Goal: Information Seeking & Learning: Learn about a topic

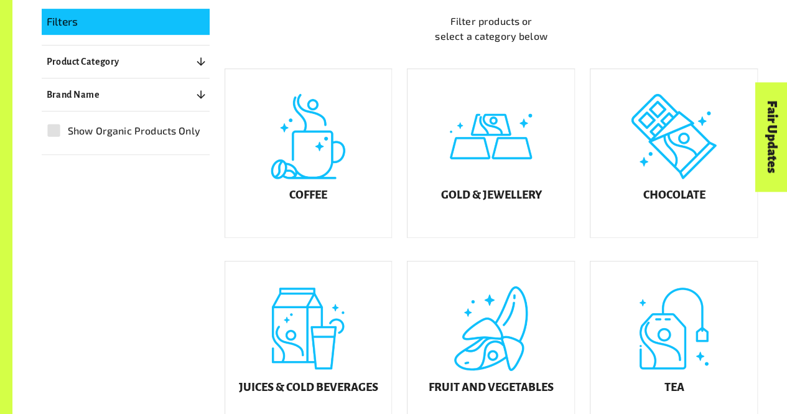
scroll to position [296, 0]
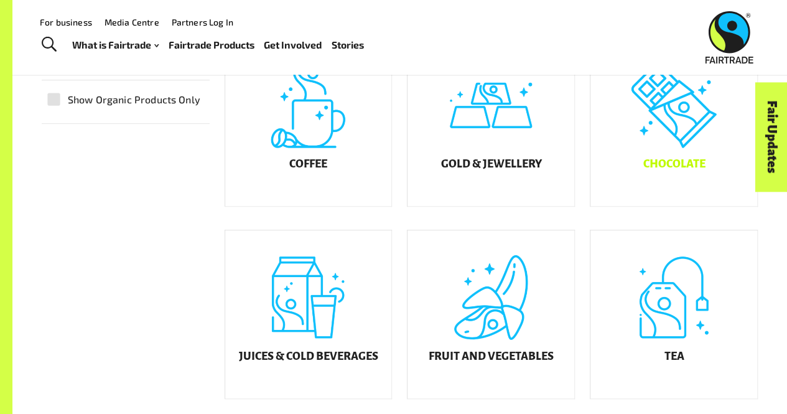
click at [670, 141] on div "Chocolate" at bounding box center [674, 122] width 167 height 168
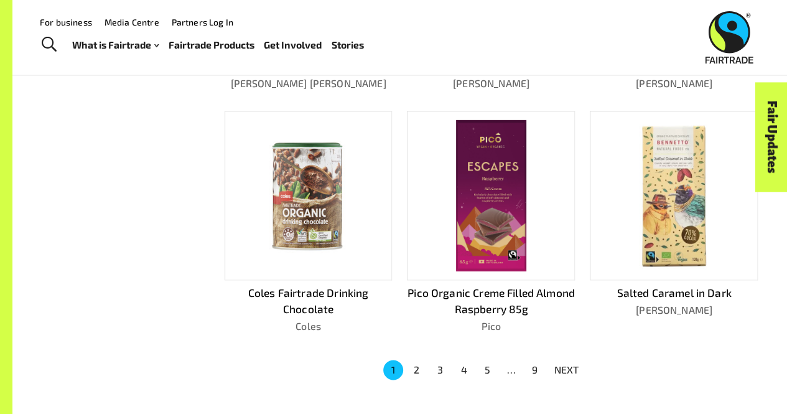
scroll to position [704, 0]
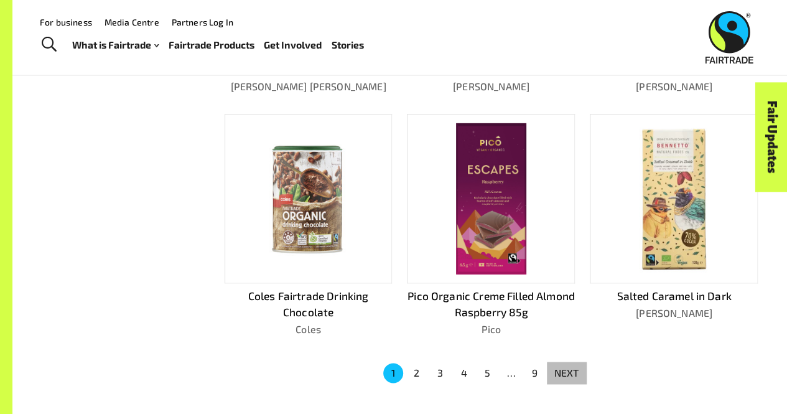
click at [579, 365] on p "NEXT" at bounding box center [567, 372] width 25 height 15
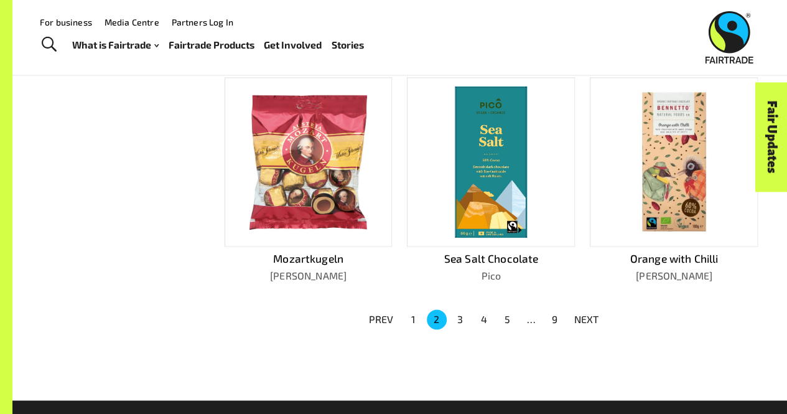
scroll to position [759, 0]
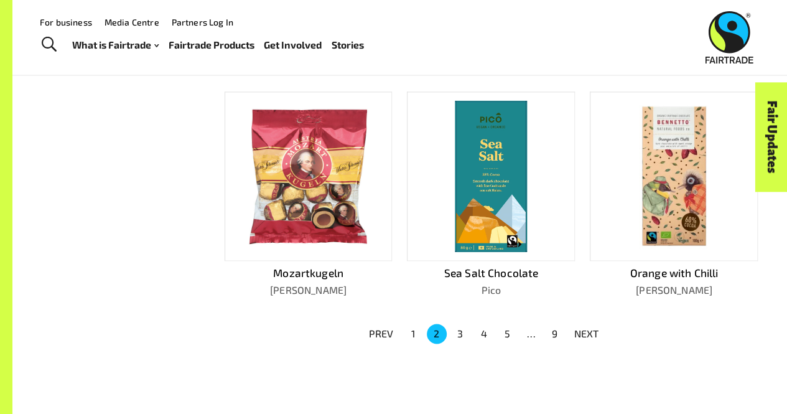
click at [463, 329] on button "3" at bounding box center [461, 334] width 20 height 20
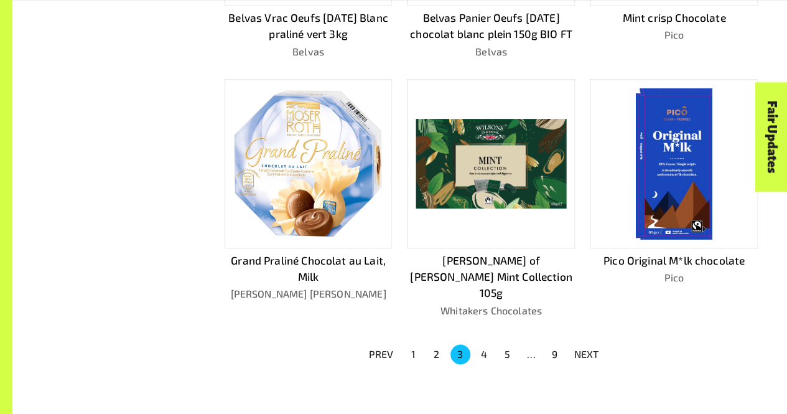
scroll to position [754, 0]
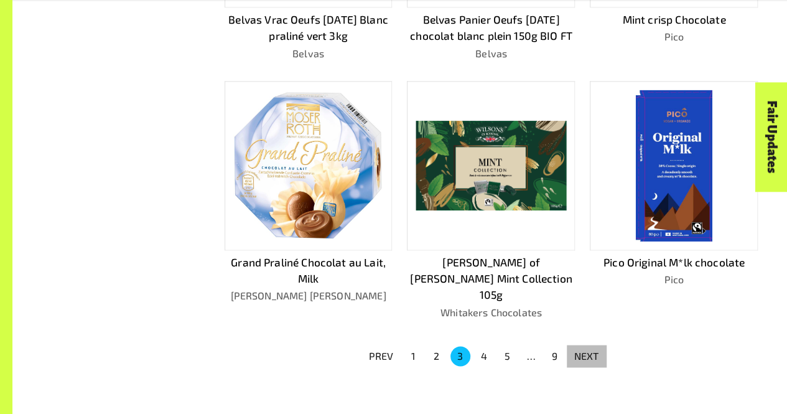
click at [597, 345] on button "NEXT" at bounding box center [587, 356] width 40 height 22
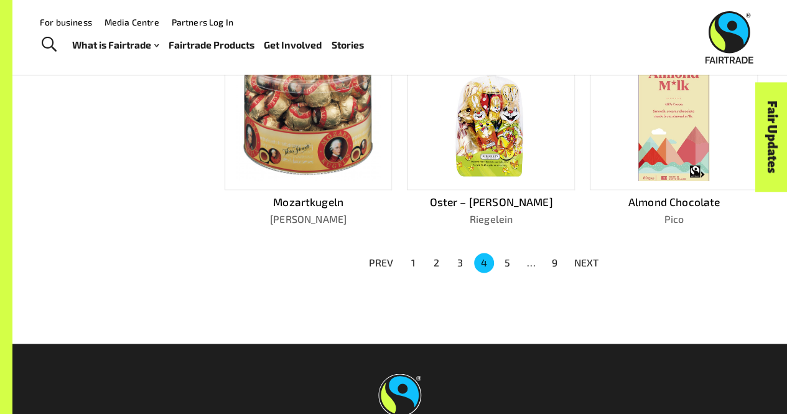
scroll to position [784, 0]
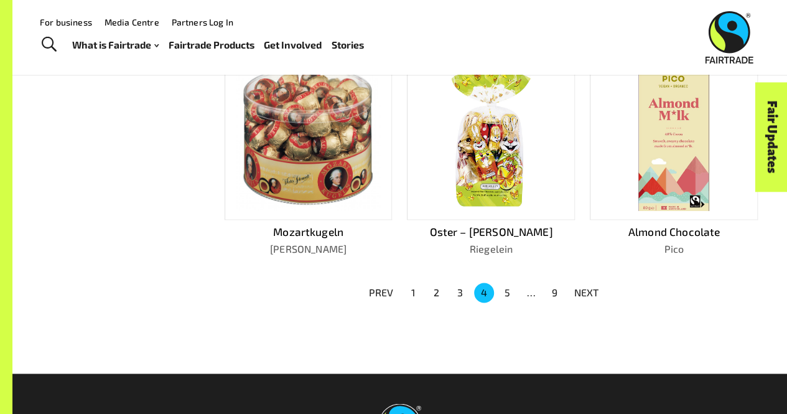
click at [508, 284] on button "5" at bounding box center [508, 293] width 20 height 20
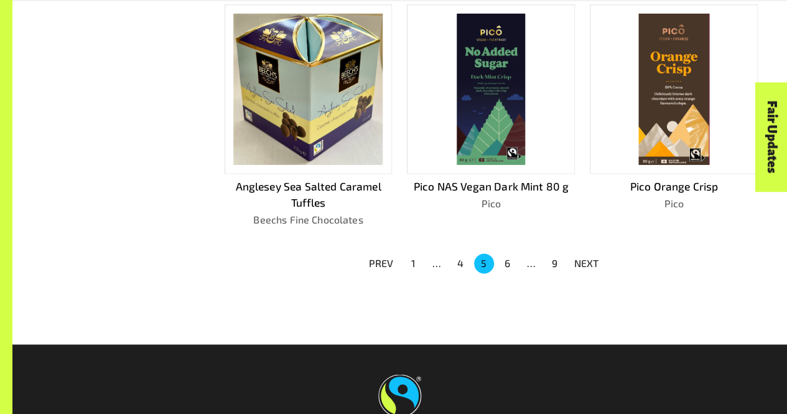
scroll to position [848, 0]
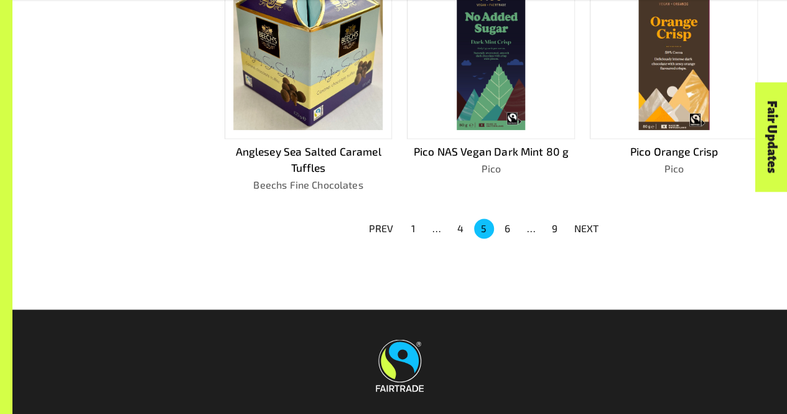
click at [503, 222] on button "6" at bounding box center [508, 228] width 20 height 20
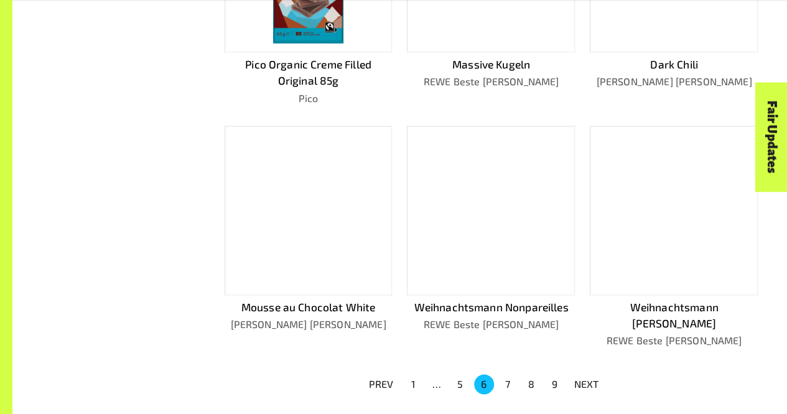
scroll to position [716, 0]
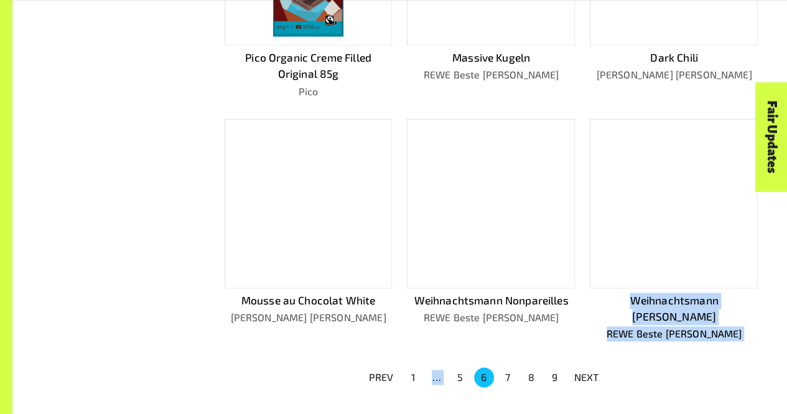
drag, startPoint x: 786, startPoint y: 335, endPoint x: 796, endPoint y: 249, distance: 87.1
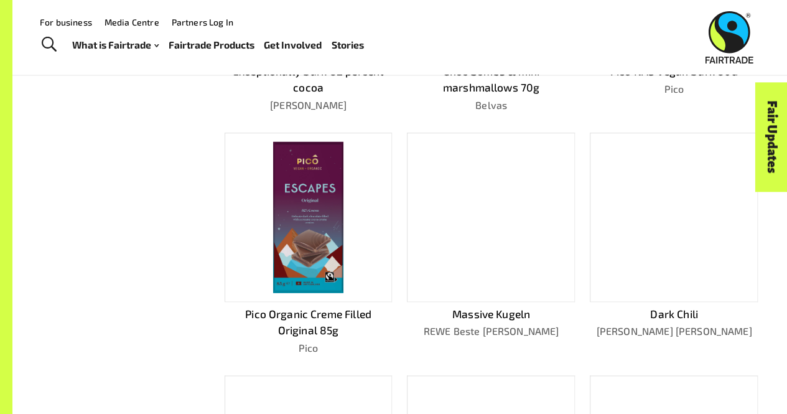
scroll to position [370, 0]
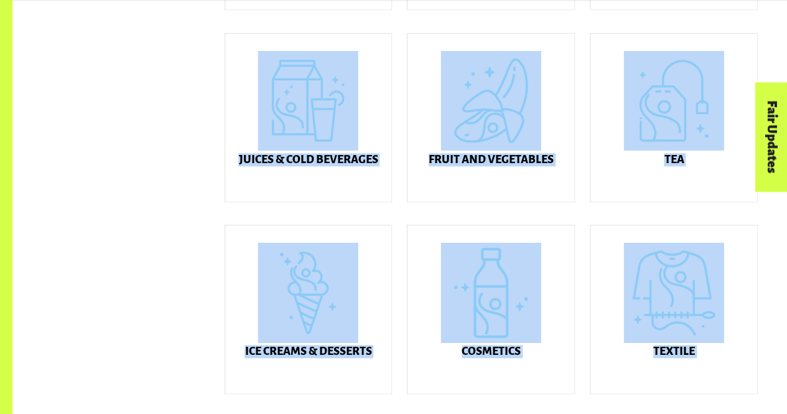
scroll to position [527, 0]
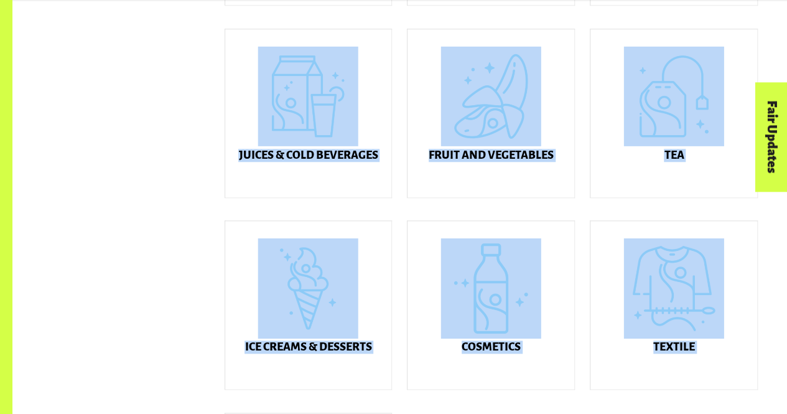
click at [324, 308] on div "Ice Creams & Desserts" at bounding box center [308, 305] width 167 height 168
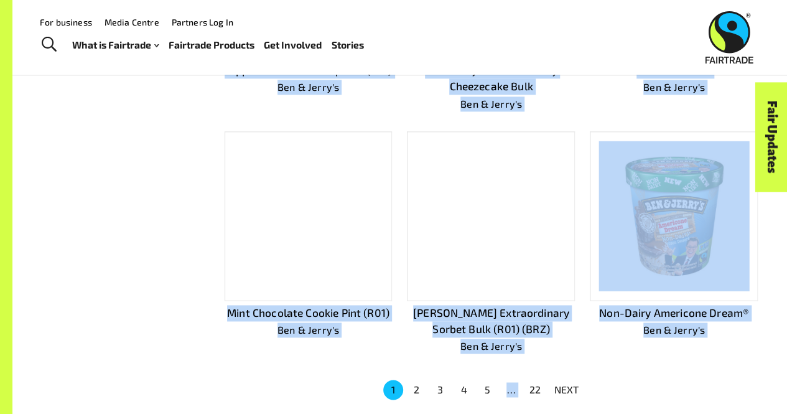
scroll to position [690, 0]
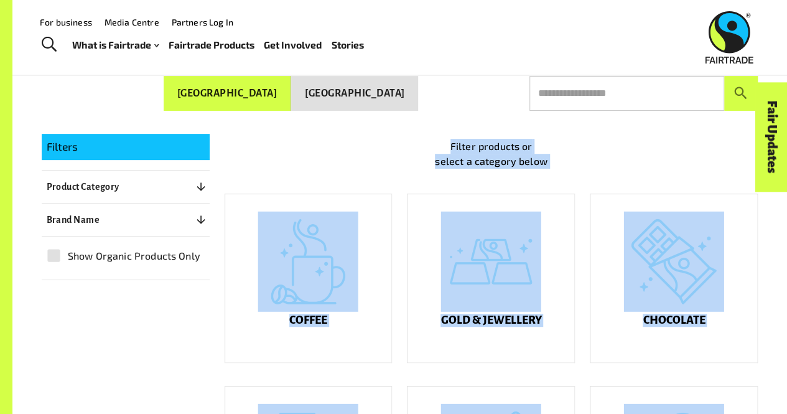
scroll to position [161, 0]
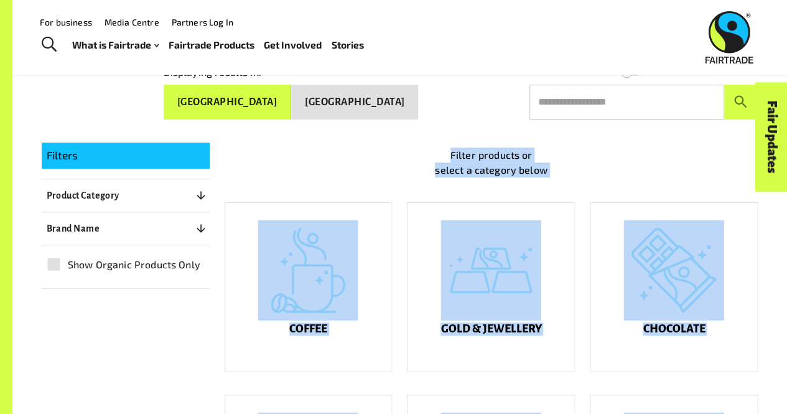
click at [452, 302] on div "Gold & Jewellery" at bounding box center [491, 287] width 167 height 168
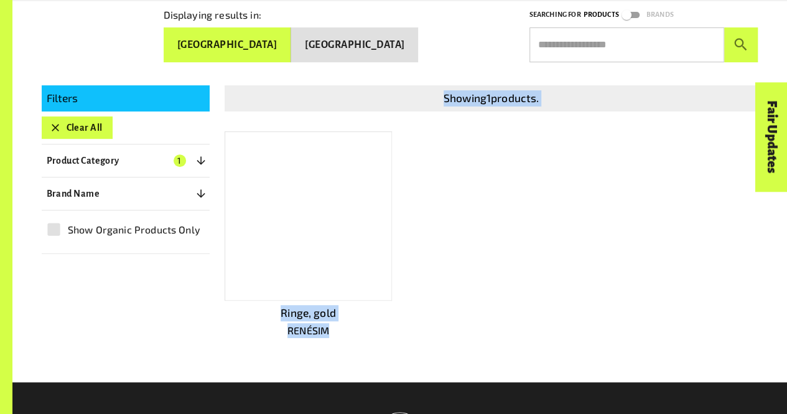
scroll to position [219, 0]
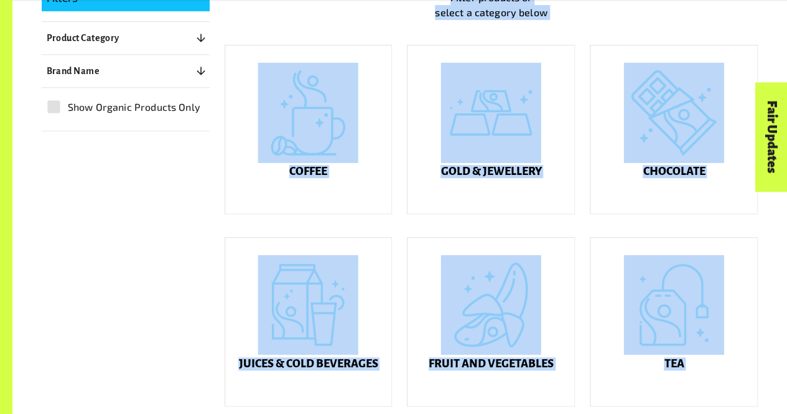
scroll to position [315, 0]
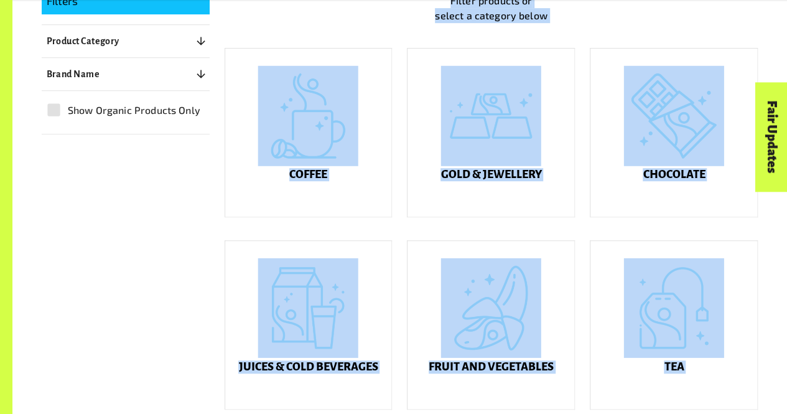
click at [698, 363] on div "Tea" at bounding box center [674, 325] width 167 height 168
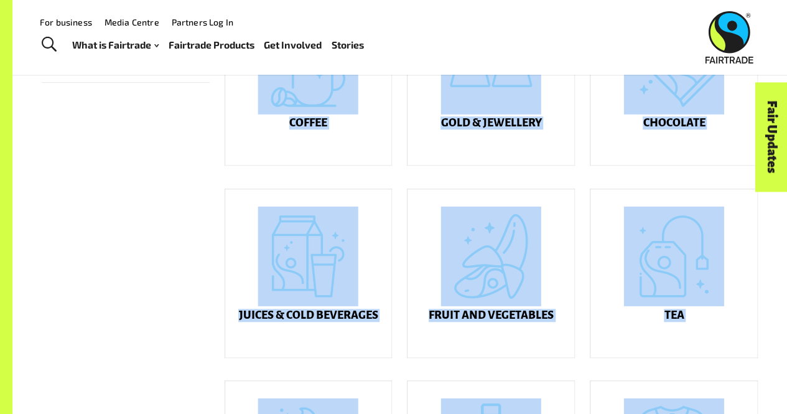
scroll to position [365, 0]
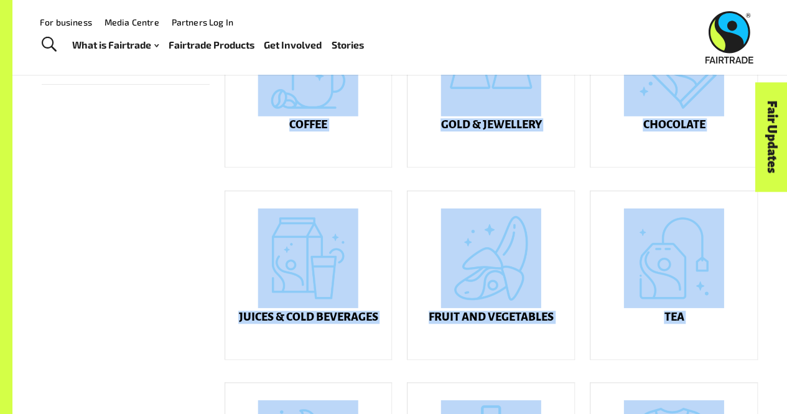
click at [266, 295] on div "Juices & Cold Beverages" at bounding box center [308, 275] width 167 height 168
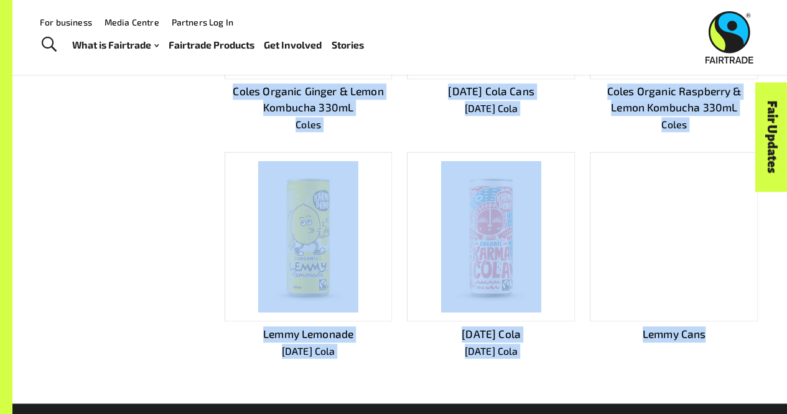
scroll to position [662, 0]
